Goal: Transaction & Acquisition: Obtain resource

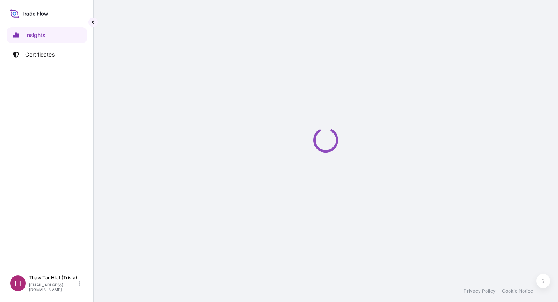
select select "2025"
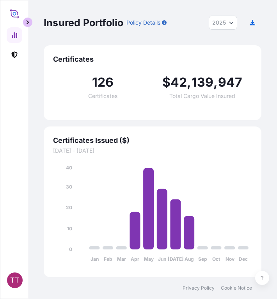
click at [26, 25] on button "button" at bounding box center [27, 22] width 9 height 9
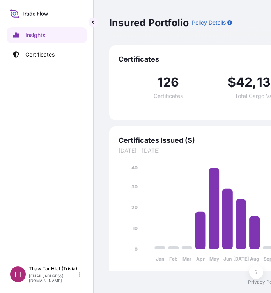
click at [90, 24] on button "button" at bounding box center [92, 22] width 9 height 9
click at [33, 54] on p "Certificates" at bounding box center [39, 55] width 29 height 8
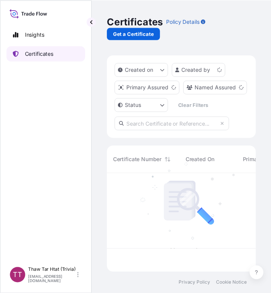
scroll to position [99, 146]
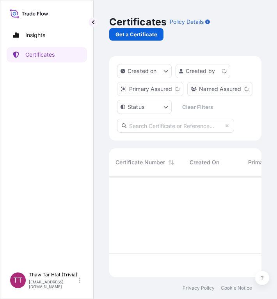
click at [130, 44] on div "Certificates Policy Details Get a Certificate" at bounding box center [185, 28] width 152 height 56
click at [127, 37] on p "Get a Certificate" at bounding box center [136, 34] width 42 height 8
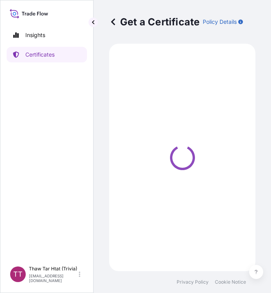
select select "Sea"
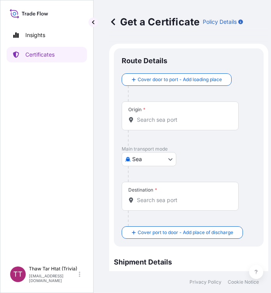
click at [253, 90] on div at bounding box center [192, 94] width 128 height 16
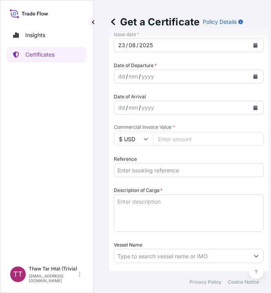
scroll to position [271, 0]
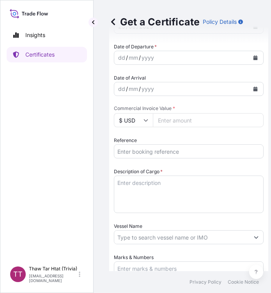
click at [136, 154] on input "Reference" at bounding box center [189, 151] width 150 height 14
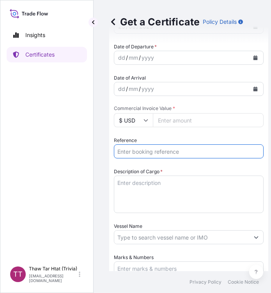
paste input "TTF-2025119"
click at [192, 156] on input "TTF-2025119," at bounding box center [189, 151] width 150 height 14
paste input "NGBCB25032023"
type input "TTF-2025119,NGBCB25032023"
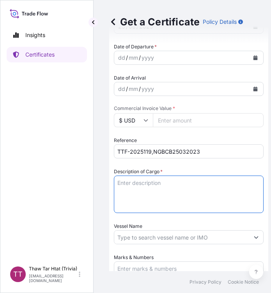
click at [140, 186] on textarea "Description of Cargo *" at bounding box center [189, 193] width 150 height 37
paste textarea "Fertilizer"
click at [160, 189] on textarea "Fertilizer" at bounding box center [189, 193] width 150 height 37
paste textarea "Ammonium Sulphate Fertilizer N : 20.5 % Min, S : 23.5 % Min ( 1,250 Kg / PP Bag…"
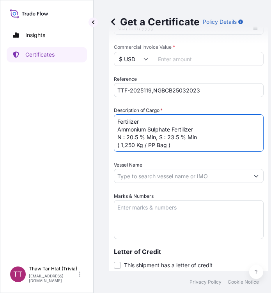
scroll to position [333, 0]
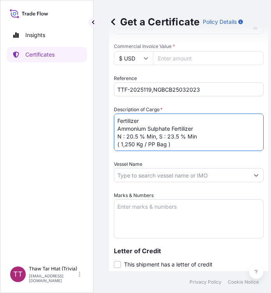
type textarea "Fertilizer Ammonium Sulphate Fertilizer N : 20.5 % Min, S : 23.5 % Min ( 1,250 …"
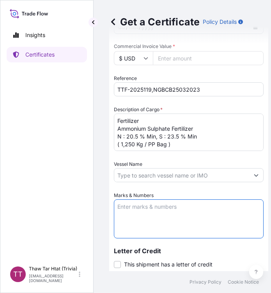
click at [158, 206] on textarea "Marks & Numbers" at bounding box center [189, 218] width 150 height 39
paste textarea "Myanma Awba Industries Co.,Ltd [STREET_ADDRESS][PERSON_NAME]"
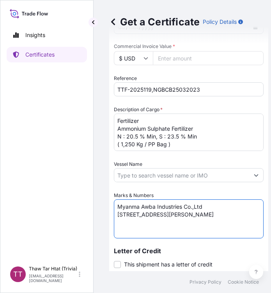
click at [260, 225] on textarea "Myanma Awba Industries Co.,Ltd [STREET_ADDRESS][PERSON_NAME]" at bounding box center [189, 218] width 150 height 39
paste textarea "[GEOGRAPHIC_DATA], [GEOGRAPHIC_DATA]"
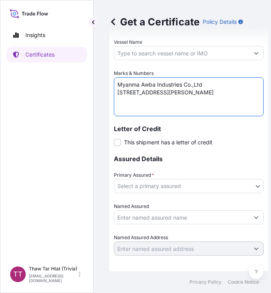
scroll to position [458, 0]
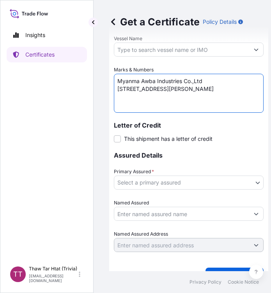
type textarea "Myanma Awba Industries Co.,Ltd [STREET_ADDRESS][PERSON_NAME]"
click at [170, 186] on body "Insights Certificates TT Thaw Tar Htat (Trivia) [EMAIL_ADDRESS][DOMAIN_NAME] Ge…" at bounding box center [135, 146] width 271 height 293
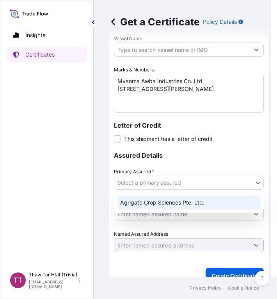
click at [173, 206] on div "Agrigate Crop Sciences Pte. Ltd." at bounding box center [188, 202] width 143 height 14
select select "31456"
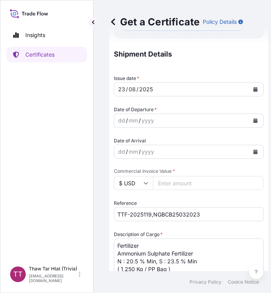
scroll to position [204, 0]
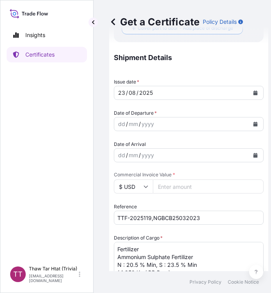
click at [184, 188] on input "Commercial Invoice Value *" at bounding box center [208, 186] width 111 height 14
paste input "112750"
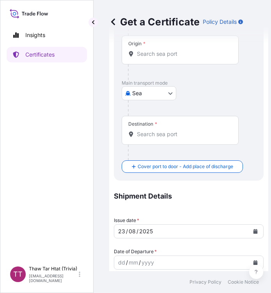
scroll to position [65, 0]
type input "112750"
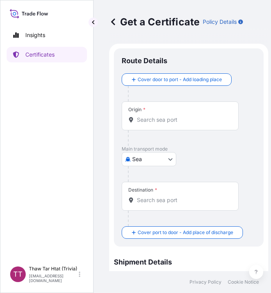
click at [143, 125] on div "Origin *" at bounding box center [180, 115] width 117 height 29
click at [143, 124] on input "Origin *" at bounding box center [183, 120] width 92 height 8
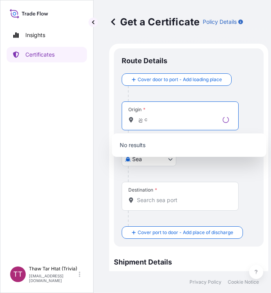
type input "ည"
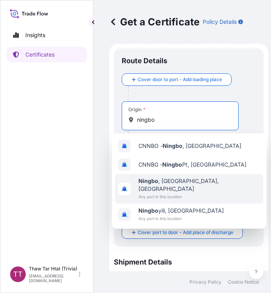
click at [171, 184] on span "[GEOGRAPHIC_DATA] , [GEOGRAPHIC_DATA], [GEOGRAPHIC_DATA]" at bounding box center [199, 185] width 122 height 16
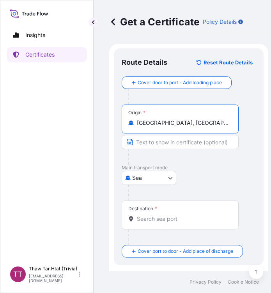
type input "[GEOGRAPHIC_DATA], [GEOGRAPHIC_DATA], [GEOGRAPHIC_DATA]"
click at [163, 219] on input "Destination *" at bounding box center [183, 219] width 92 height 8
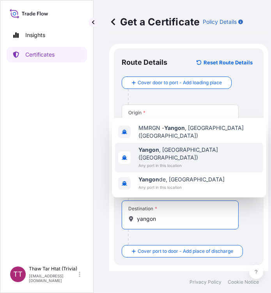
click at [161, 160] on span "[GEOGRAPHIC_DATA] , [GEOGRAPHIC_DATA] ([GEOGRAPHIC_DATA])" at bounding box center [199, 154] width 122 height 16
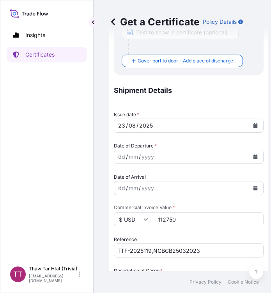
scroll to position [206, 0]
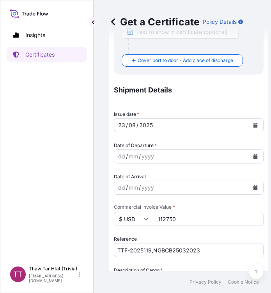
type input "[GEOGRAPHIC_DATA], [GEOGRAPHIC_DATA] ([GEOGRAPHIC_DATA])"
click at [255, 156] on icon "Calendar" at bounding box center [255, 156] width 4 height 5
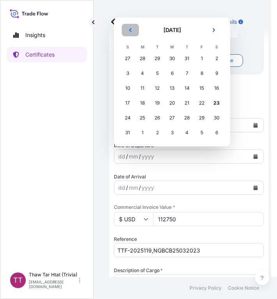
click at [129, 31] on icon "Previous" at bounding box center [130, 30] width 5 height 5
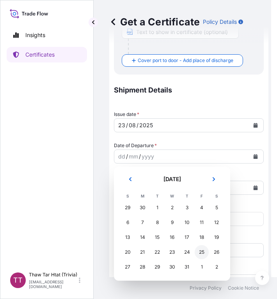
click at [205, 255] on div "25" at bounding box center [202, 252] width 14 height 14
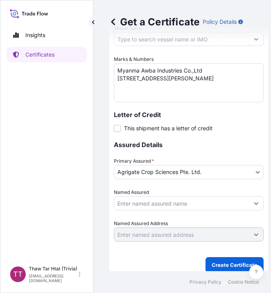
scroll to position [6, 0]
click at [226, 261] on p "Create Certificate" at bounding box center [235, 265] width 46 height 8
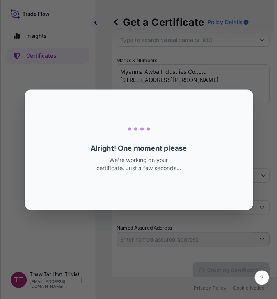
scroll to position [0, 0]
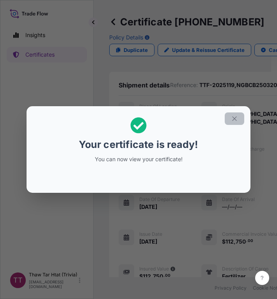
click at [236, 118] on icon "button" at bounding box center [234, 118] width 7 height 7
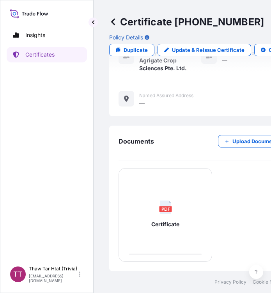
scroll to position [386, 0]
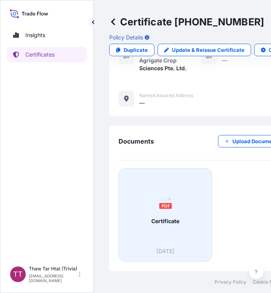
click at [169, 219] on div "PDF Certificate" at bounding box center [165, 211] width 80 height 73
